Goal: Information Seeking & Learning: Learn about a topic

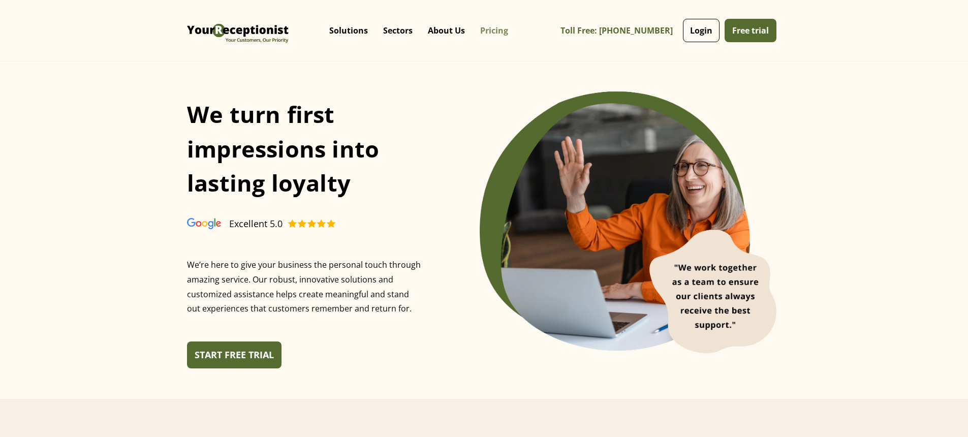
click at [472, 28] on link "Pricing" at bounding box center [493, 30] width 43 height 30
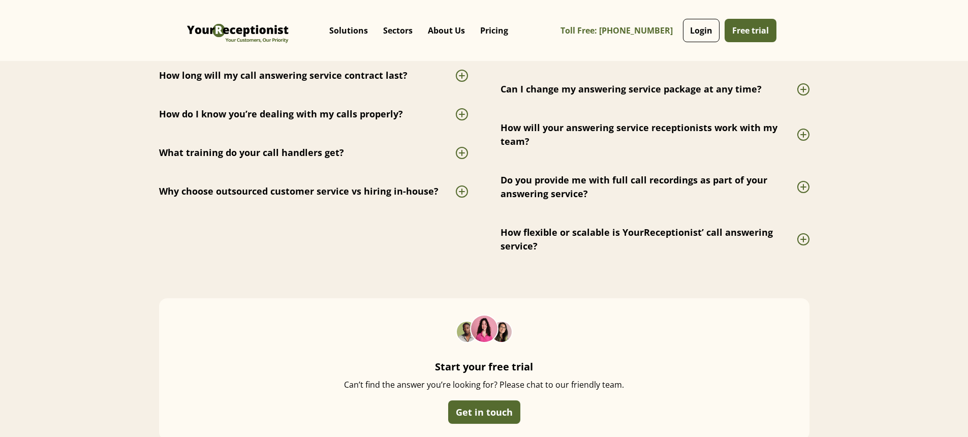
scroll to position [2860, 0]
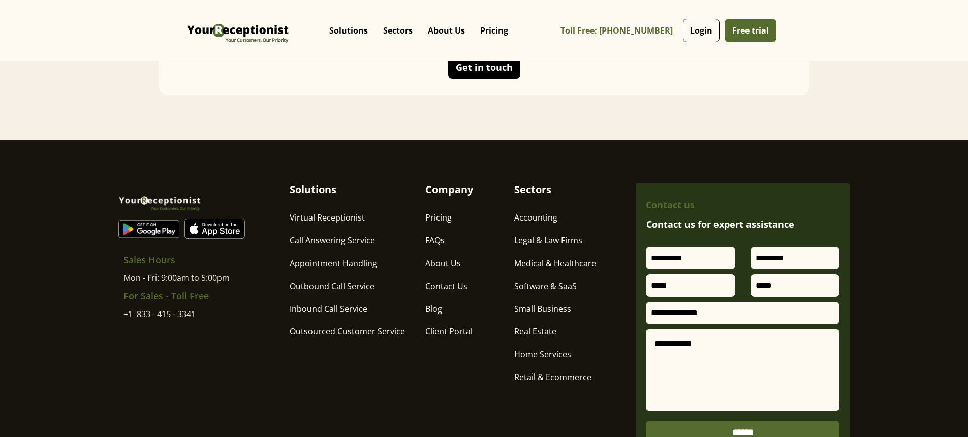
click at [496, 72] on div "Get in touch" at bounding box center [484, 67] width 57 height 10
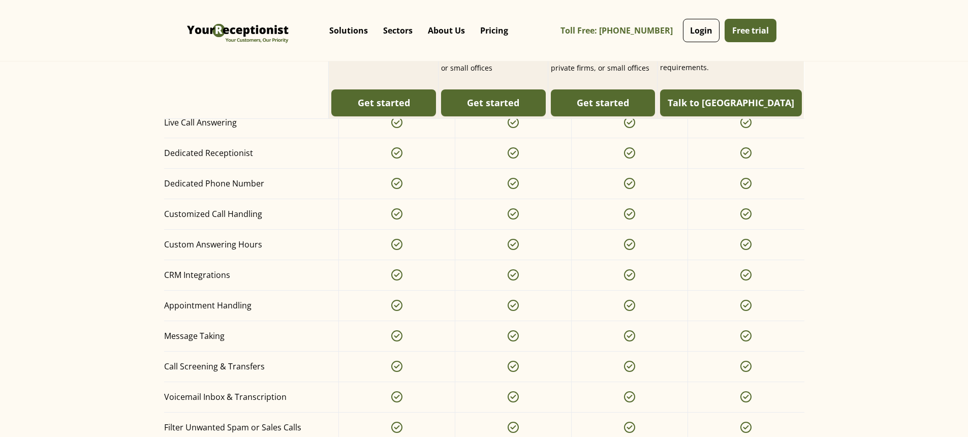
scroll to position [0, 0]
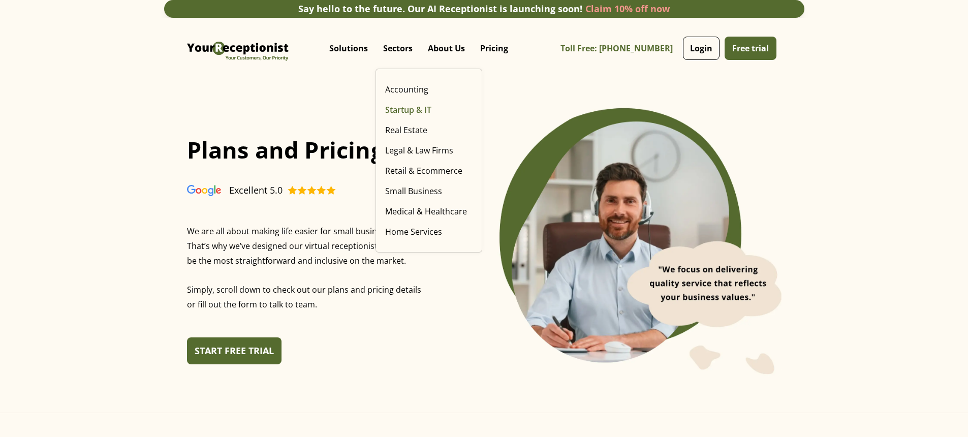
click at [389, 111] on link "Startup & IT" at bounding box center [429, 110] width 96 height 20
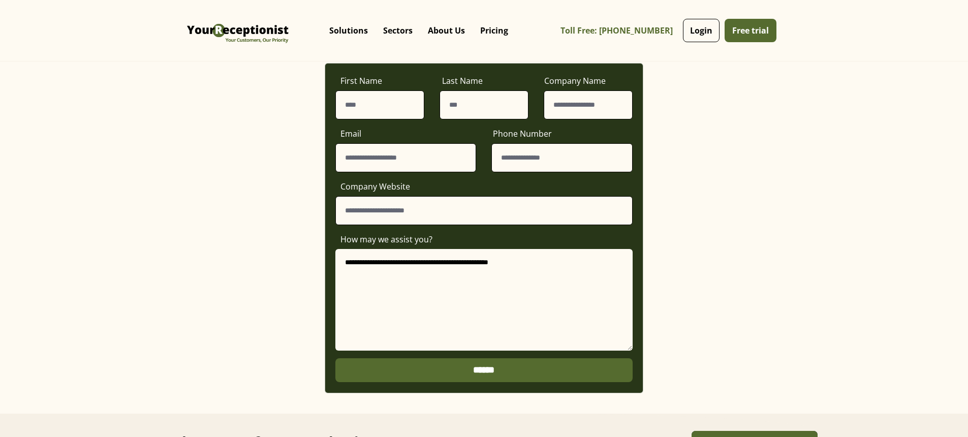
scroll to position [194, 0]
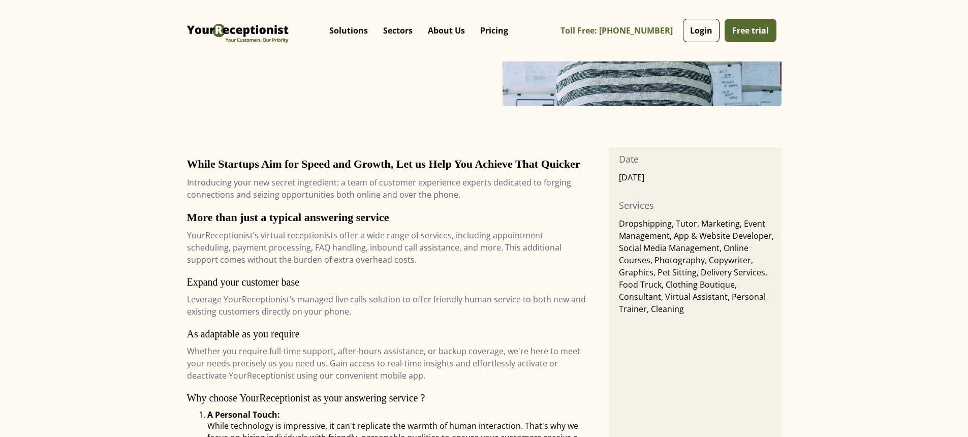
click at [266, 209] on div "While Startups Aim for Speed and Growth, Let us Help You Achieve That Quicker I…" at bounding box center [388, 422] width 402 height 551
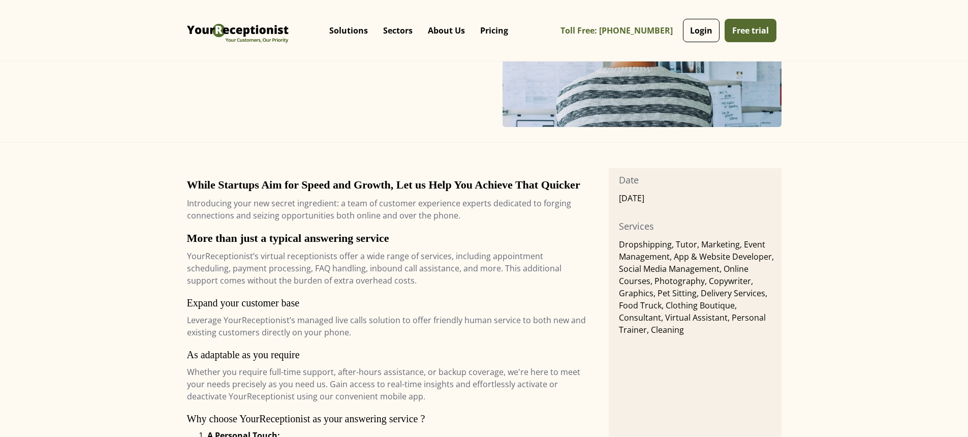
scroll to position [184, 0]
